Goal: Information Seeking & Learning: Understand process/instructions

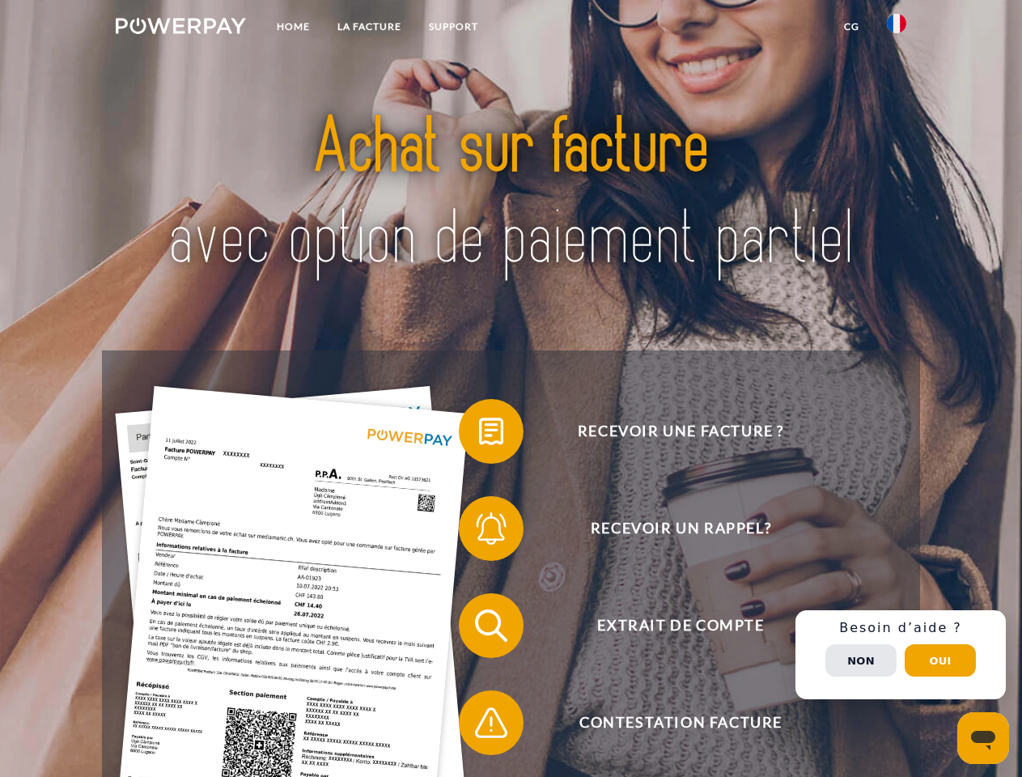
click at [180, 28] on img at bounding box center [181, 26] width 130 height 16
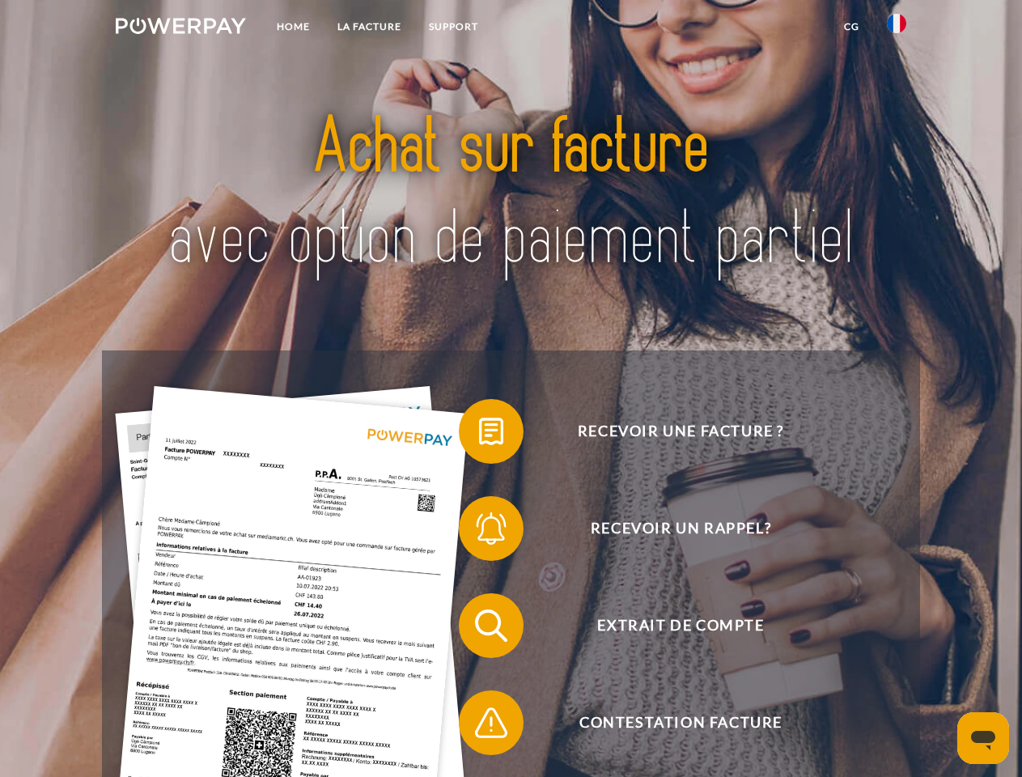
click at [896, 28] on img at bounding box center [896, 23] width 19 height 19
click at [851, 27] on link "CG" at bounding box center [851, 26] width 43 height 29
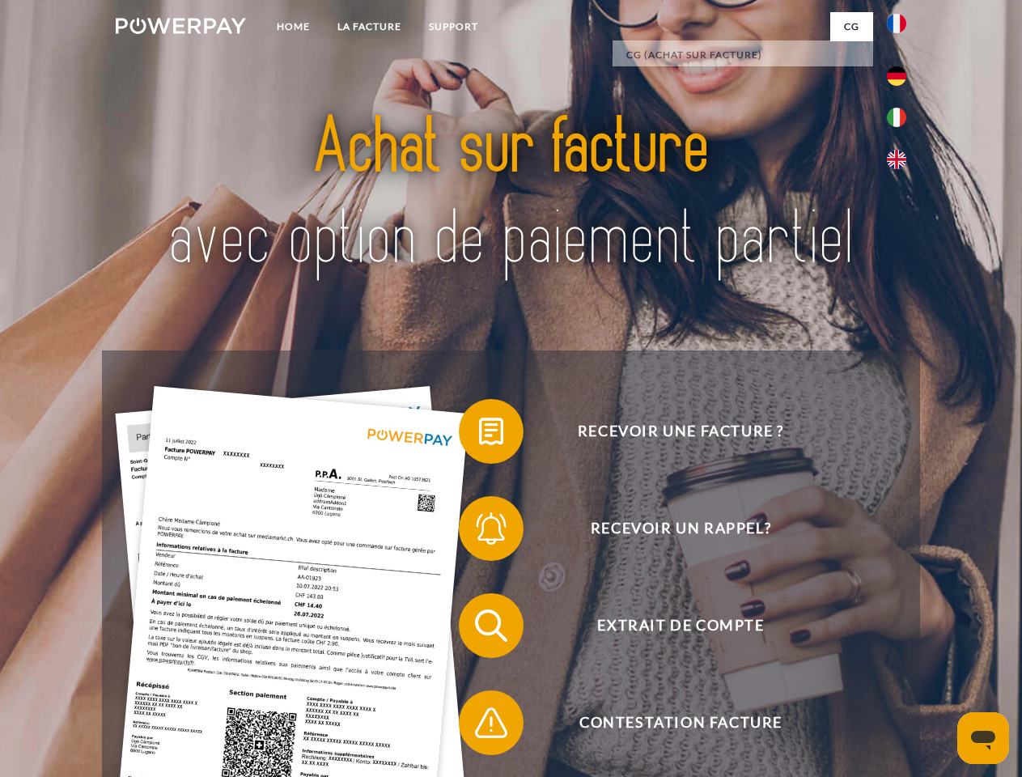
click at [479, 434] on span at bounding box center [466, 431] width 81 height 81
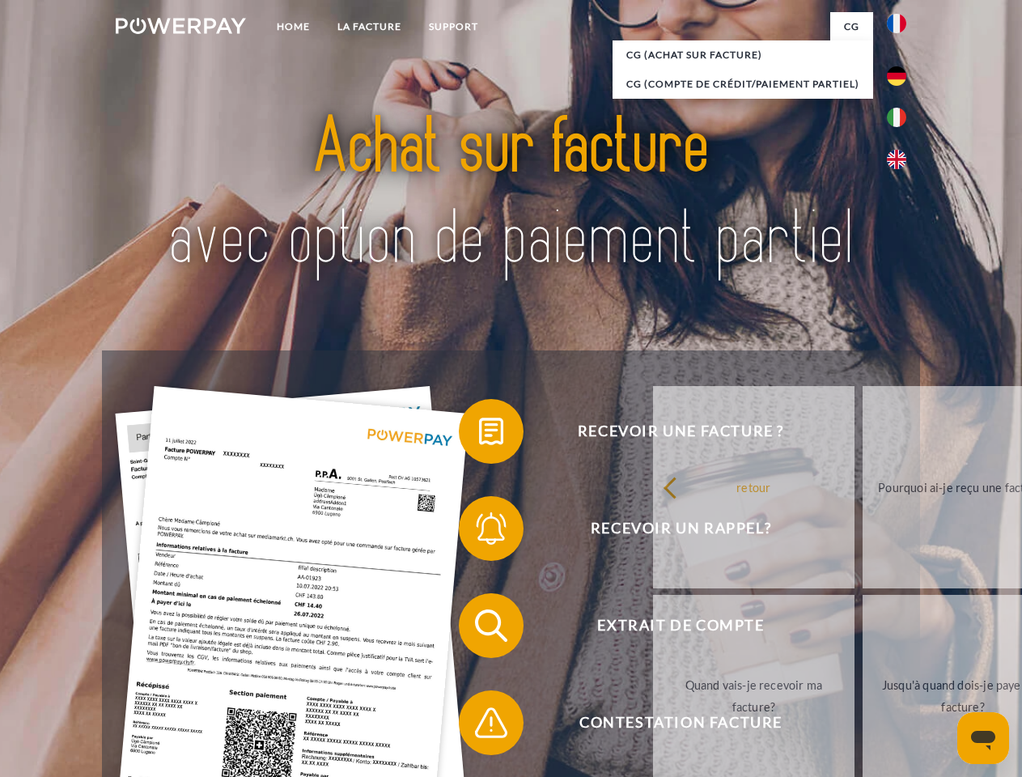
click at [479, 532] on div "Recevoir une facture ? Recevoir un rappel? Extrait de compte retour" at bounding box center [510, 673] width 817 height 647
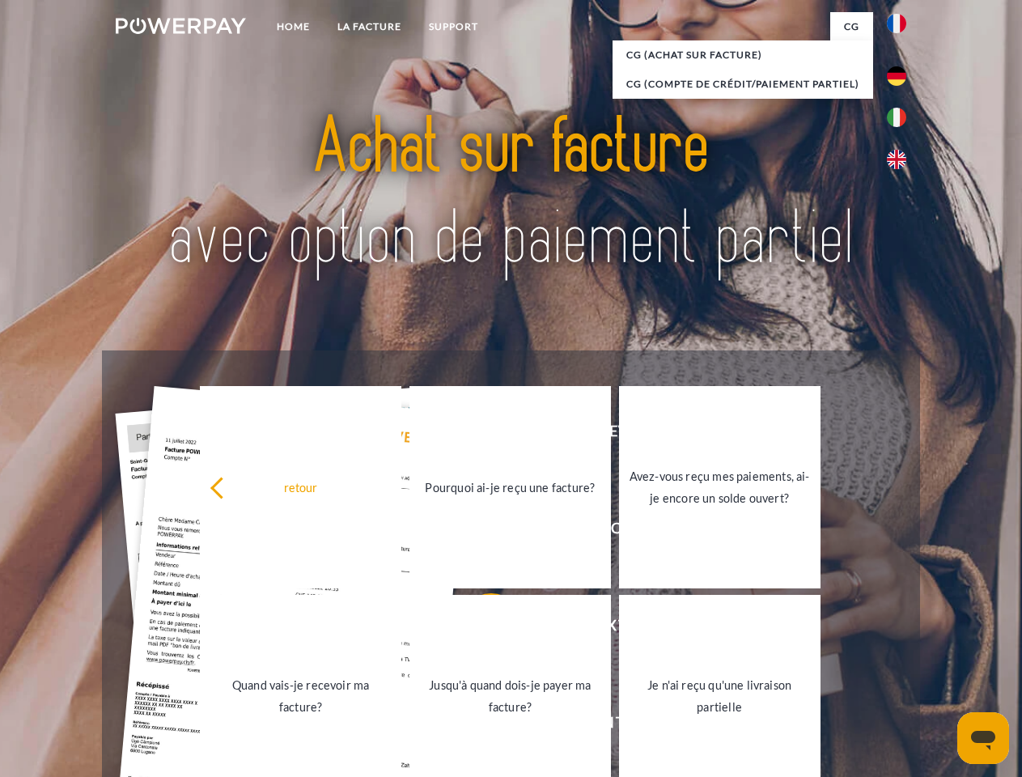
click at [479, 629] on link "Jusqu'à quand dois-je payer ma facture?" at bounding box center [509, 696] width 201 height 202
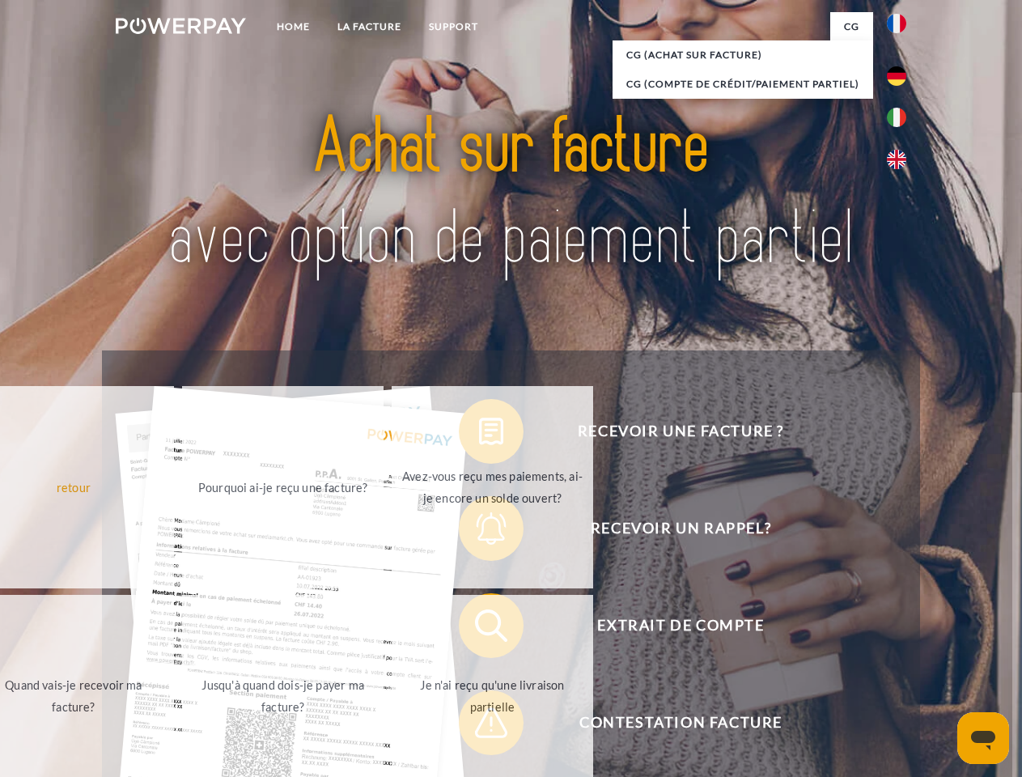
click at [479, 726] on span at bounding box center [466, 722] width 81 height 81
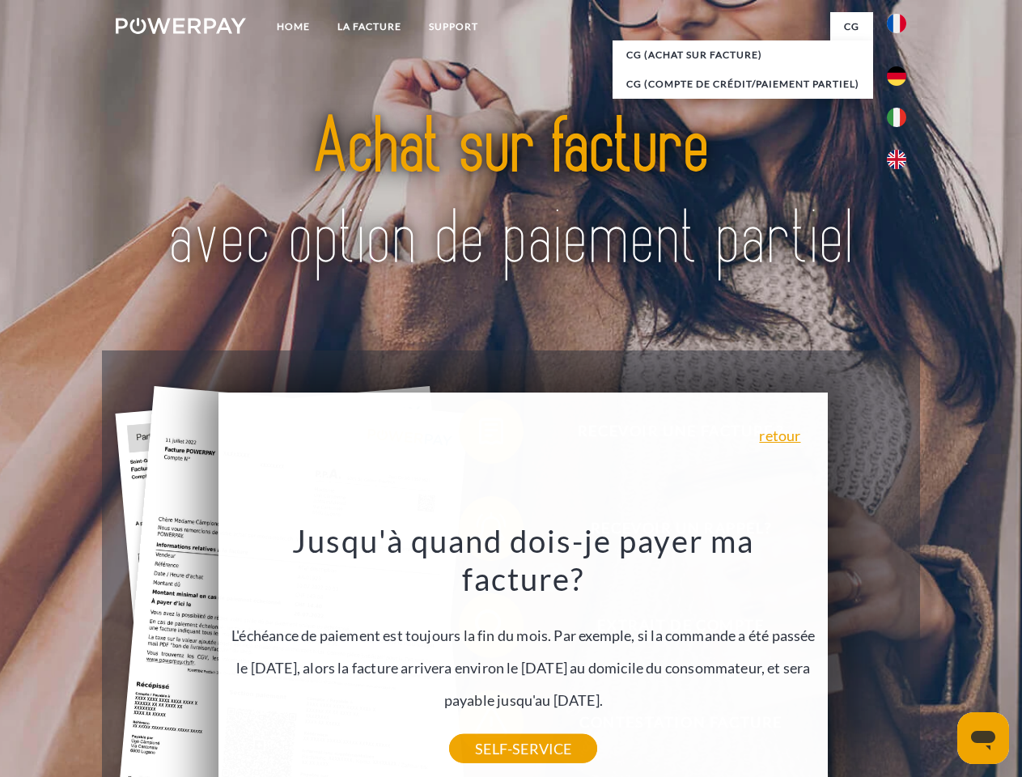
click at [901, 655] on div "Recevoir une facture ? Recevoir un rappel? Extrait de compte retour" at bounding box center [510, 673] width 817 height 647
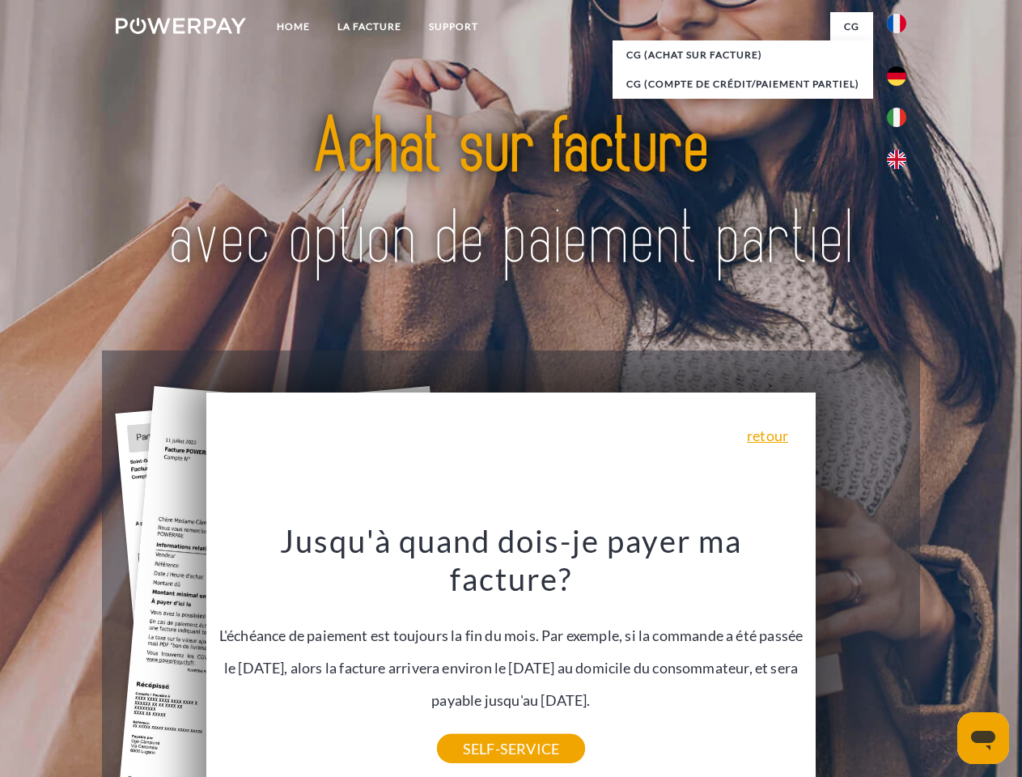
click at [861, 658] on span "Extrait de compte" at bounding box center [680, 625] width 396 height 65
click at [940, 660] on header "Home LA FACTURE Support" at bounding box center [511, 558] width 1022 height 1117
